Goal: Transaction & Acquisition: Download file/media

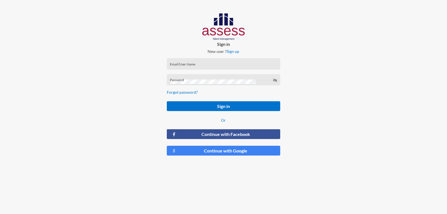
click at [214, 62] on div "Email/User Name" at bounding box center [223, 65] width 107 height 8
type input "a1234"
click at [167, 101] on button "Sign in" at bounding box center [223, 106] width 113 height 10
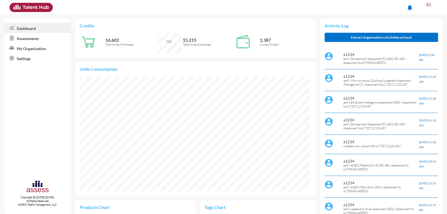
scroll to position [53, 106]
click at [44, 38] on link "Assessments" at bounding box center [37, 38] width 66 height 10
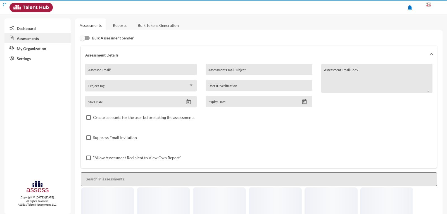
click at [119, 26] on link "Reports" at bounding box center [119, 25] width 23 height 14
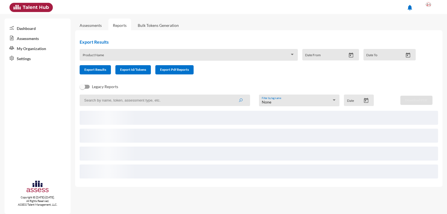
click at [124, 98] on input at bounding box center [165, 99] width 170 height 11
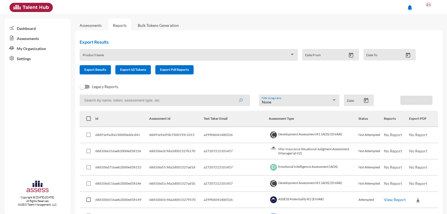
paste input "29308082101512"
type input "29308082101512"
click at [239, 101] on icon "submit" at bounding box center [240, 100] width 4 height 4
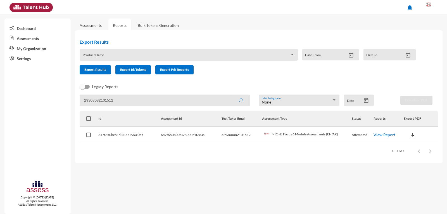
click at [411, 134] on img at bounding box center [413, 135] width 6 height 6
click at [412, 154] on button "AR" at bounding box center [419, 155] width 31 height 11
click at [412, 134] on img at bounding box center [413, 135] width 6 height 6
click at [416, 144] on button "EN" at bounding box center [419, 145] width 31 height 11
click at [179, 150] on div "Items per page: 100 1 – 1 of 1" at bounding box center [259, 151] width 358 height 16
